Goal: Information Seeking & Learning: Understand process/instructions

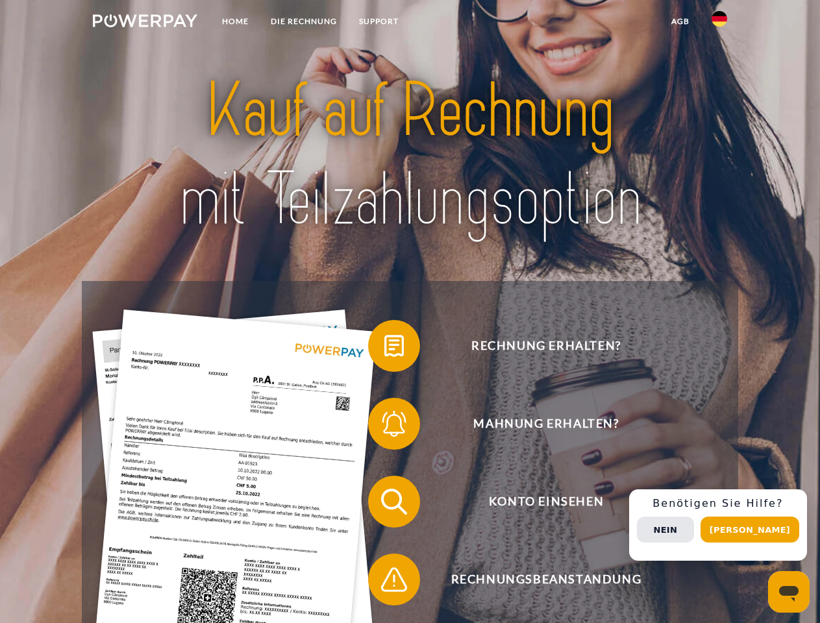
click at [145, 23] on img at bounding box center [145, 20] width 104 height 13
click at [719, 23] on img at bounding box center [719, 19] width 16 height 16
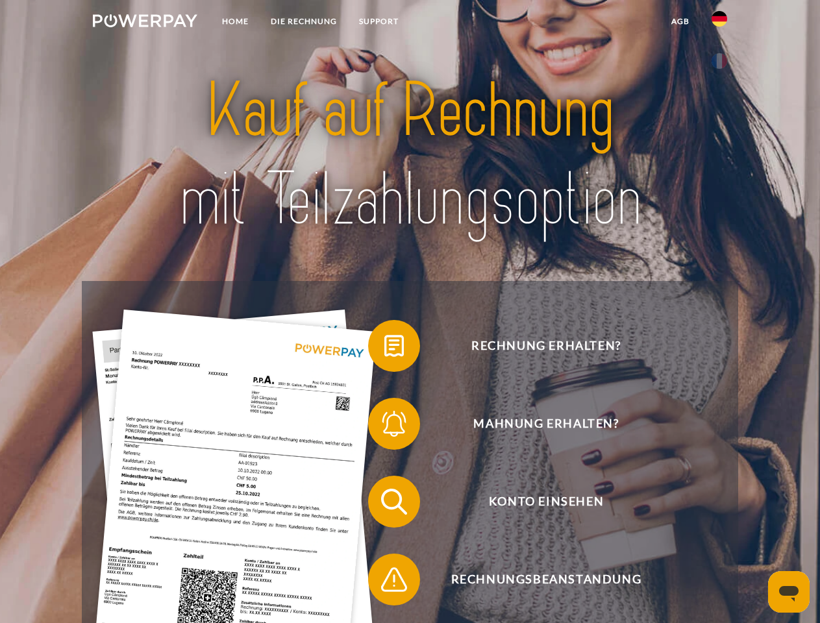
click at [680, 21] on link "agb" at bounding box center [680, 21] width 40 height 23
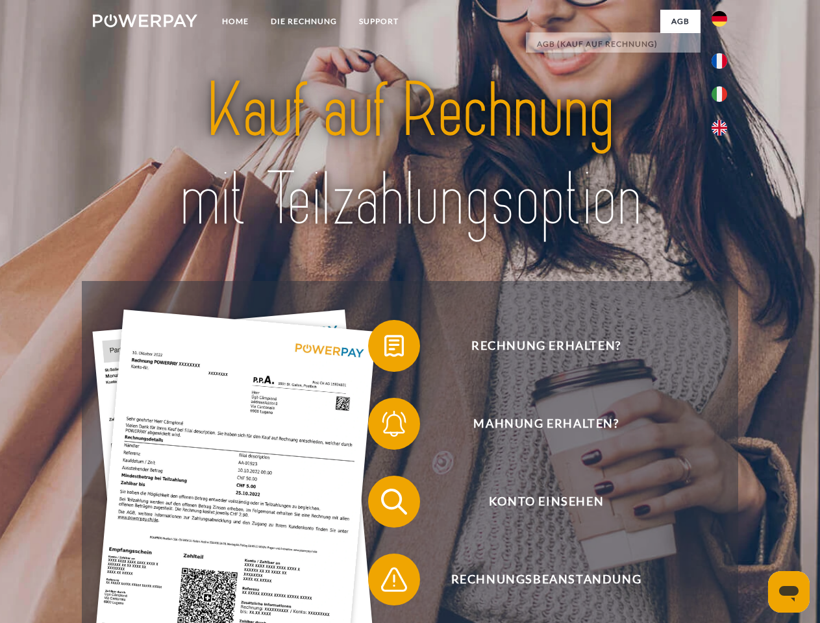
click at [384, 349] on span at bounding box center [374, 345] width 65 height 65
click at [384, 426] on span at bounding box center [374, 423] width 65 height 65
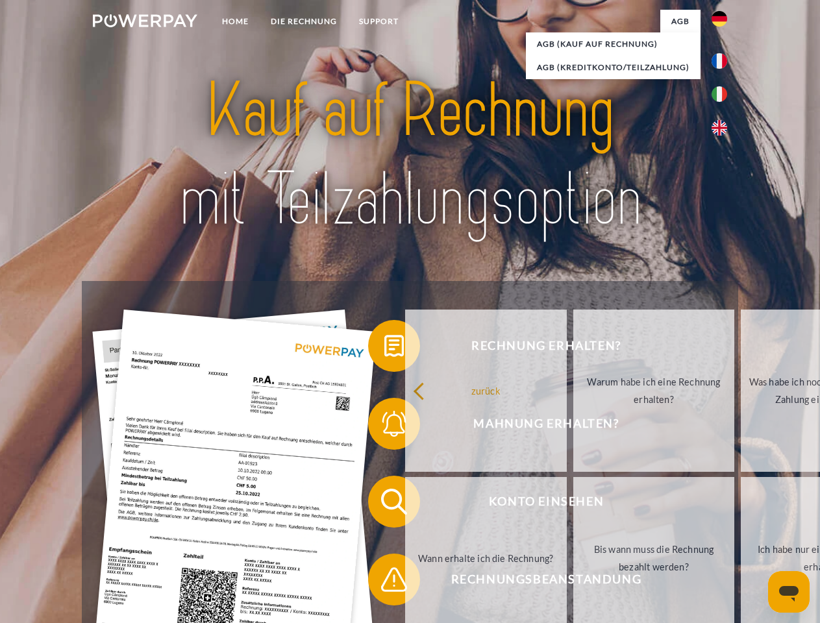
click at [573, 504] on link "Bis wann muss die Rechnung bezahlt werden?" at bounding box center [654, 558] width 162 height 162
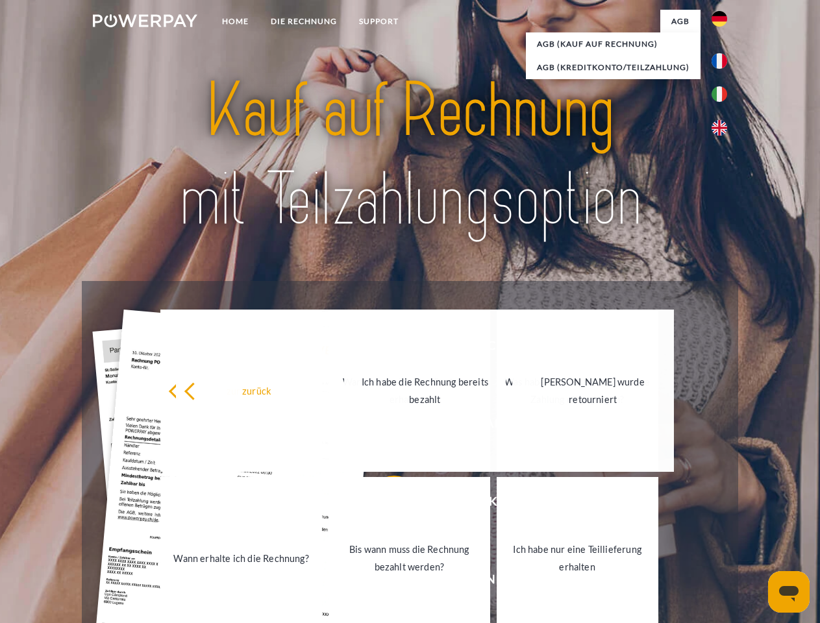
click at [384, 582] on link "Bis wann muss die Rechnung bezahlt werden?" at bounding box center [409, 558] width 162 height 162
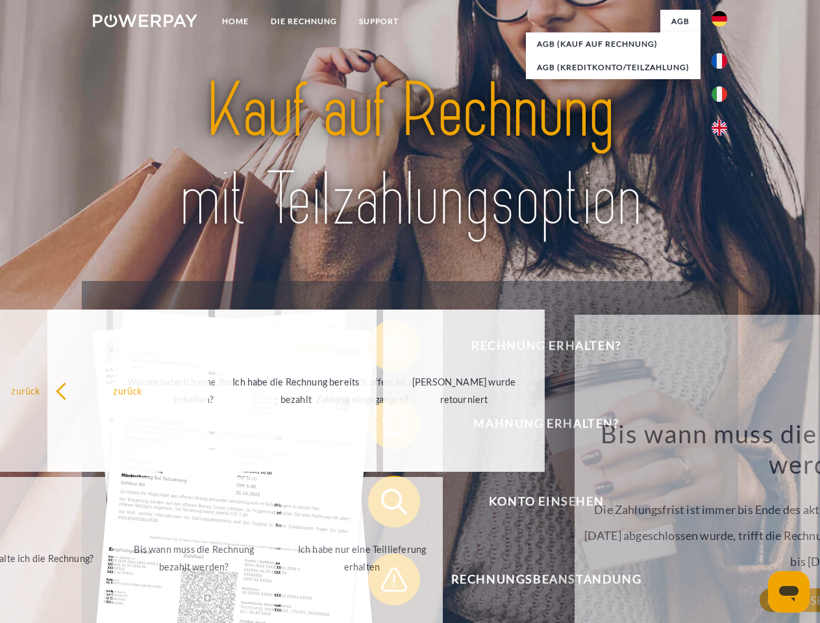
click at [722, 525] on div "Rechnung erhalten? Mahnung erhalten? Konto einsehen" at bounding box center [410, 540] width 656 height 519
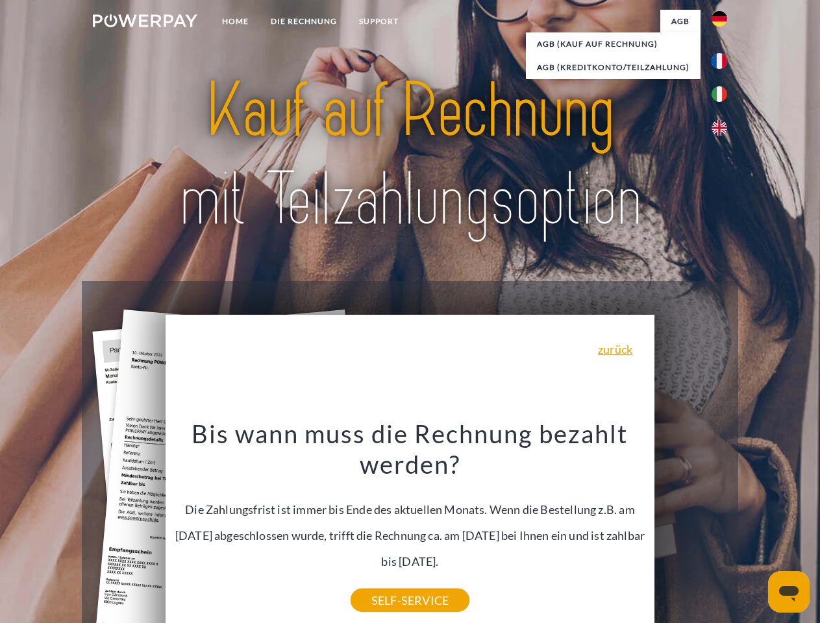
click at [691, 528] on span "Konto einsehen" at bounding box center [546, 502] width 318 height 52
click at [754, 530] on header "Home DIE RECHNUNG SUPPORT" at bounding box center [410, 448] width 820 height 896
